Goal: Information Seeking & Learning: Understand process/instructions

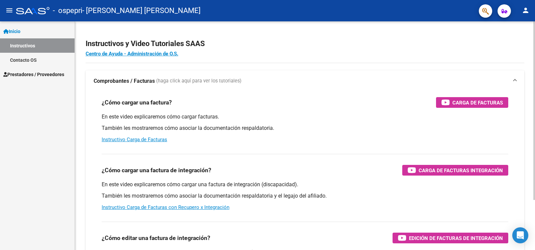
scroll to position [64, 0]
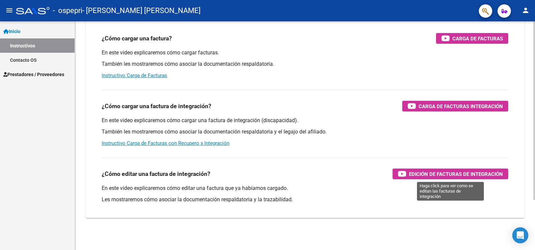
click at [435, 173] on span "Edición de Facturas de integración" at bounding box center [456, 174] width 94 height 8
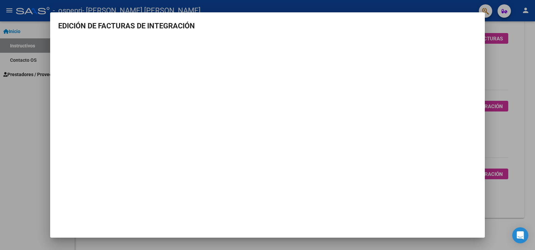
click at [215, 217] on mat-dialog-container "EDICIÓN DE FACTURAS DE INTEGRACIÓN" at bounding box center [267, 124] width 434 height 225
drag, startPoint x: 71, startPoint y: 2, endPoint x: 137, endPoint y: 215, distance: 222.5
click at [137, 215] on mat-dialog-container "EDICIÓN DE FACTURAS DE INTEGRACIÓN" at bounding box center [267, 124] width 434 height 225
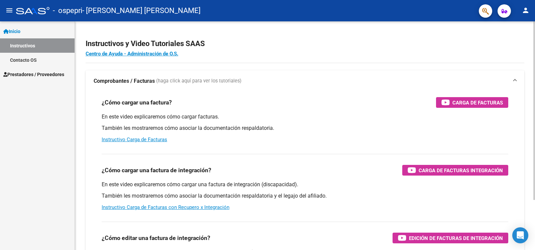
drag, startPoint x: 494, startPoint y: 1, endPoint x: 296, endPoint y: 111, distance: 226.6
click at [296, 111] on div "¿Cómo cargar una factura? Carga de Facturas En este video explicaremos cómo car…" at bounding box center [305, 120] width 422 height 57
